Goal: Find specific page/section: Find specific page/section

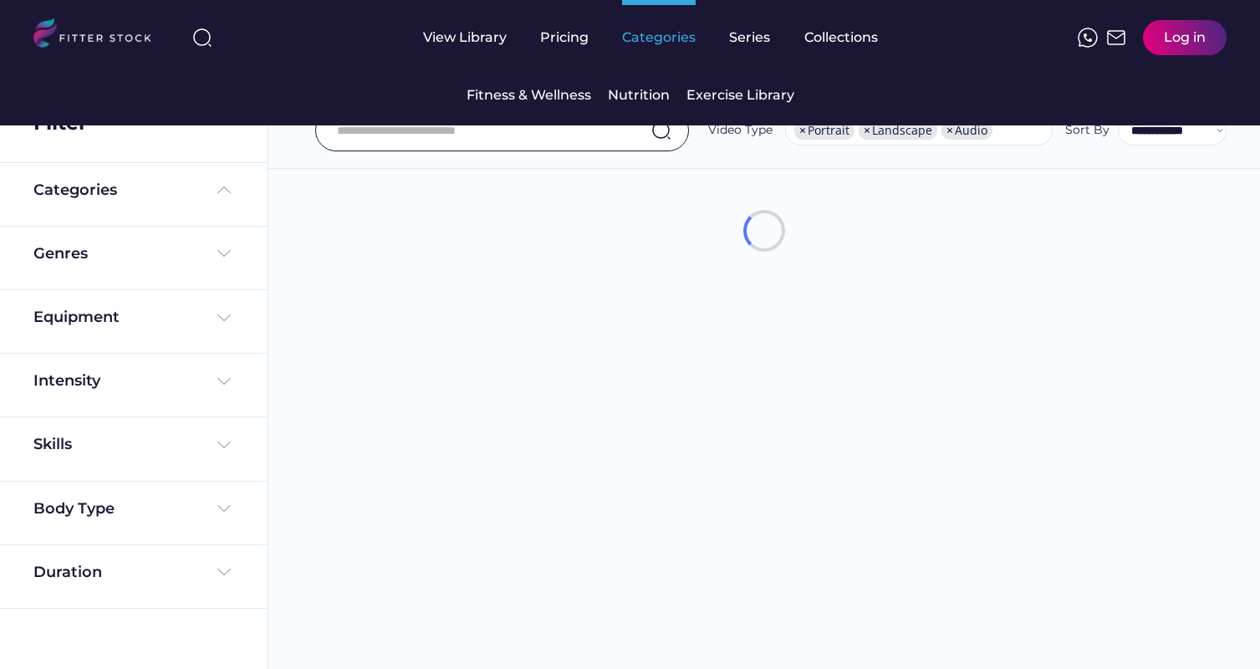
select select "**********"
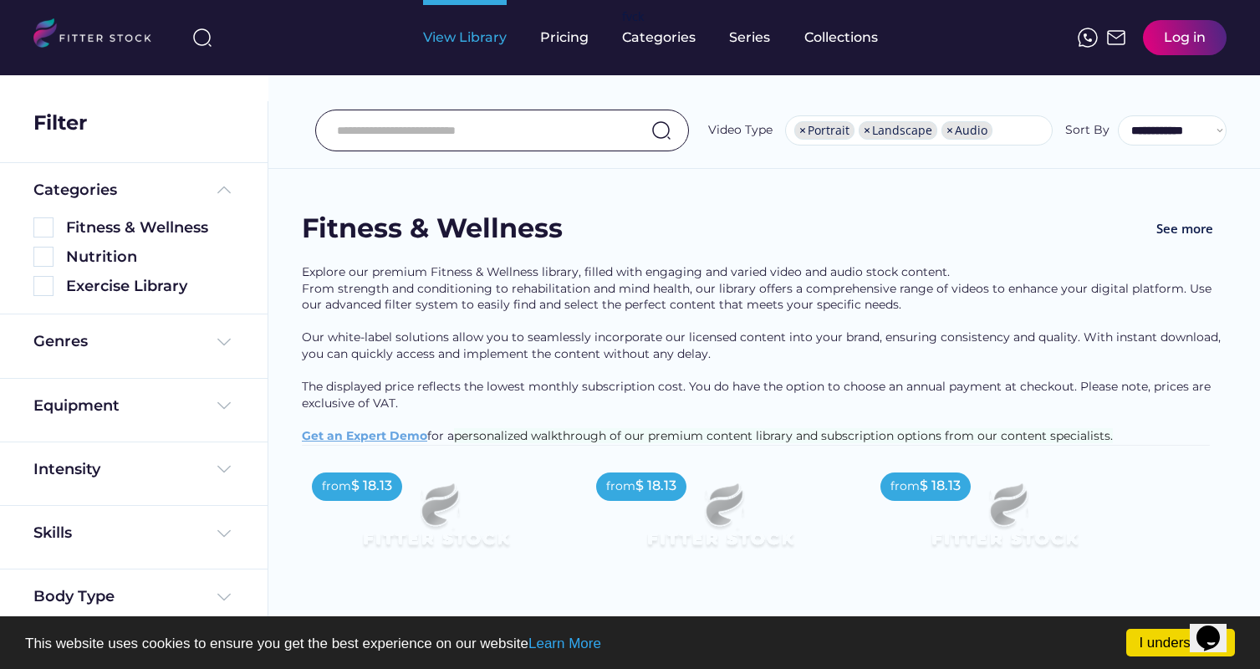
click at [473, 41] on div "View Library" at bounding box center [465, 37] width 84 height 18
click at [439, 48] on div "View Library" at bounding box center [465, 37] width 84 height 75
click at [46, 224] on img at bounding box center [43, 227] width 20 height 20
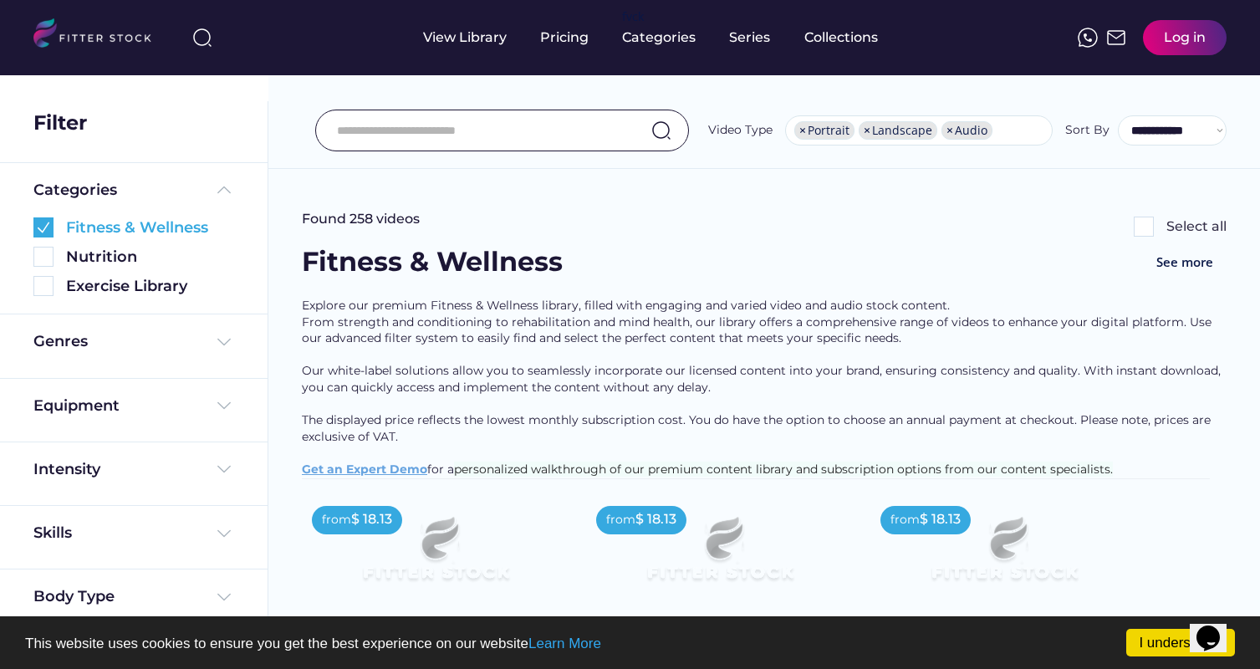
click at [46, 224] on img at bounding box center [43, 227] width 20 height 20
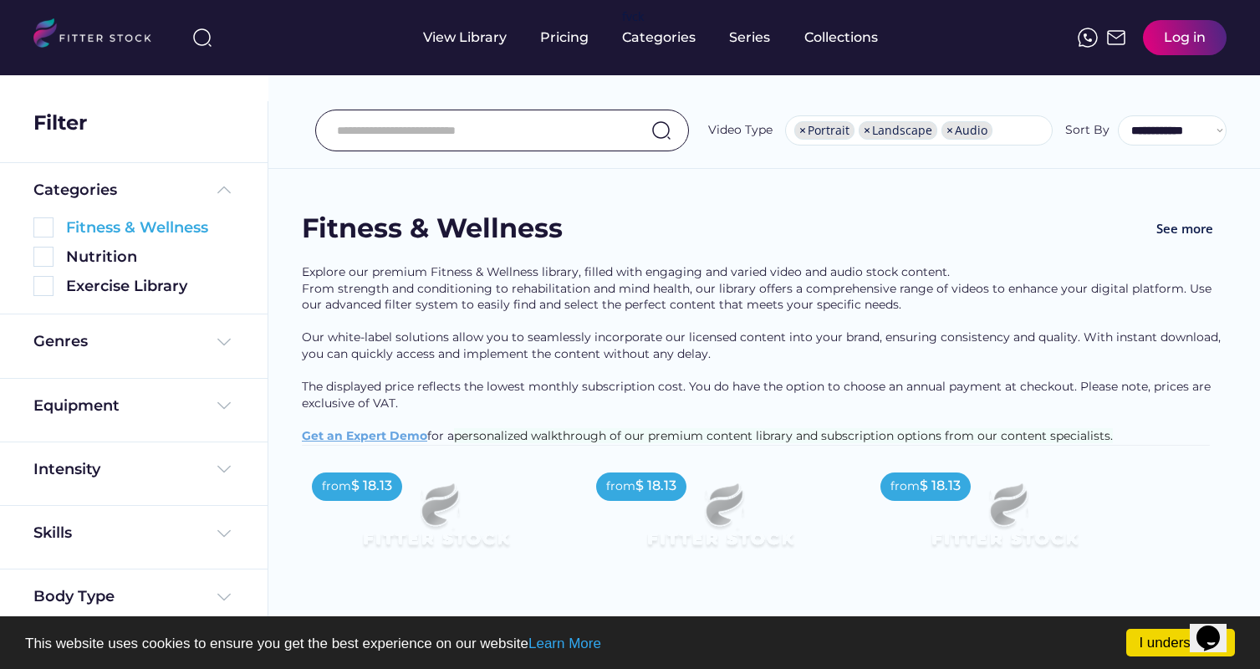
click at [383, 127] on input "input" at bounding box center [481, 130] width 288 height 35
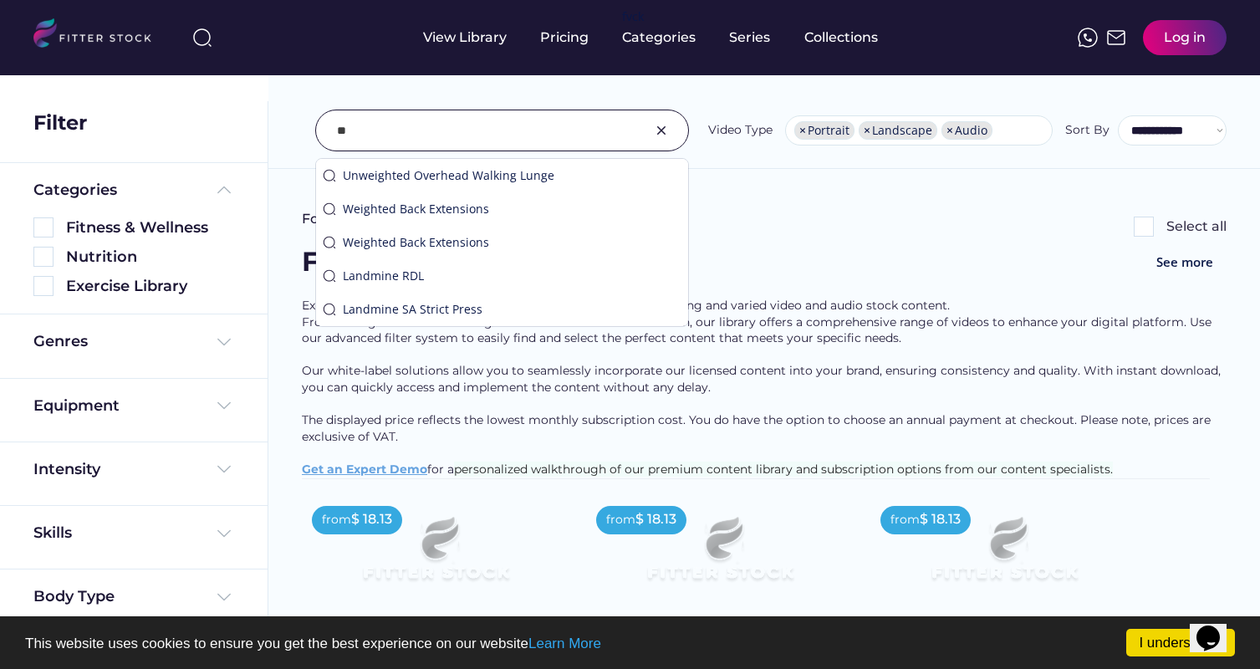
type input "*"
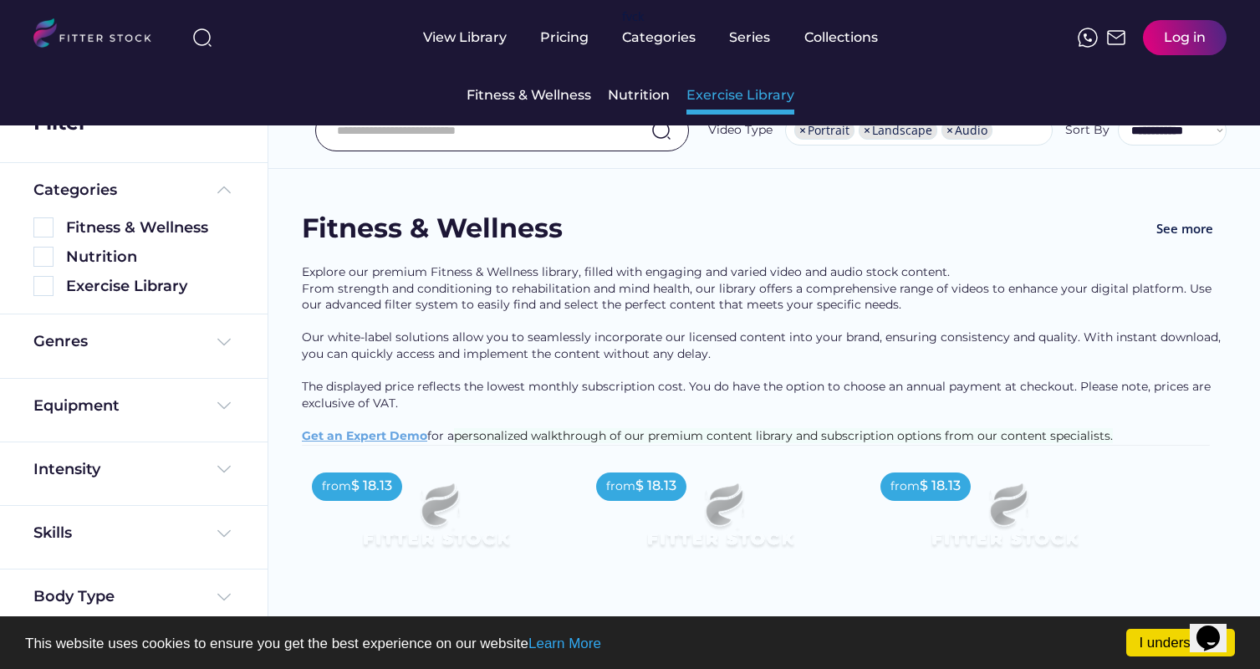
click at [727, 89] on div "Exercise Library" at bounding box center [740, 95] width 108 height 18
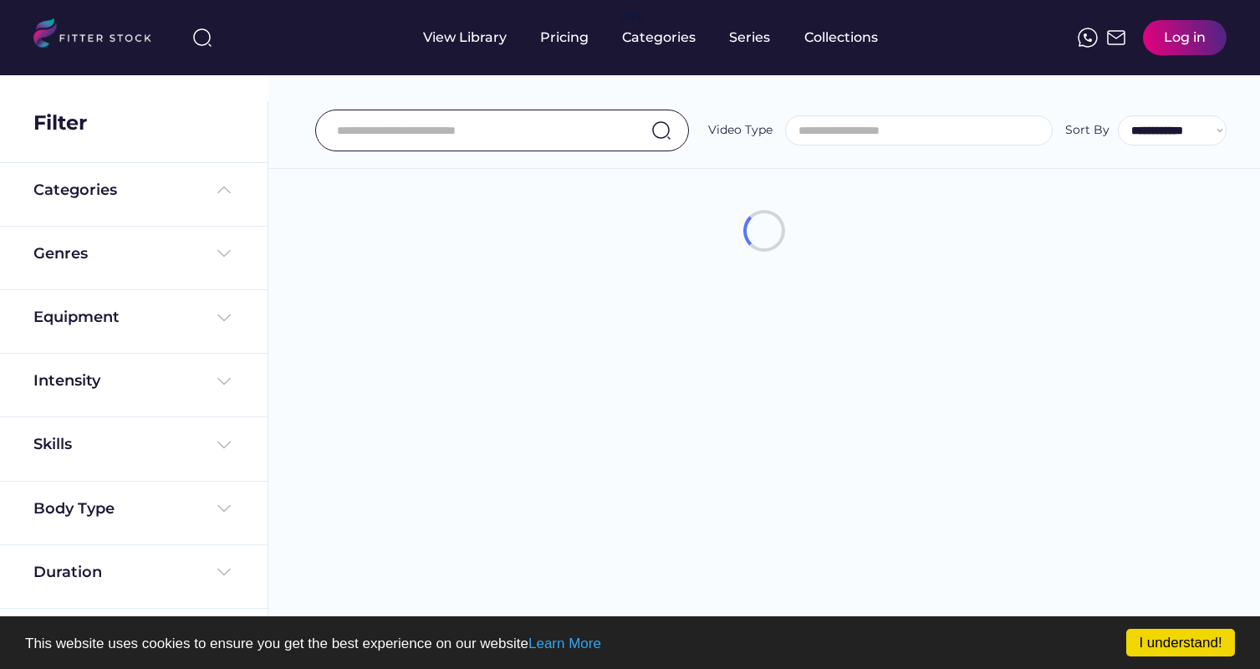
select select
select select "**********"
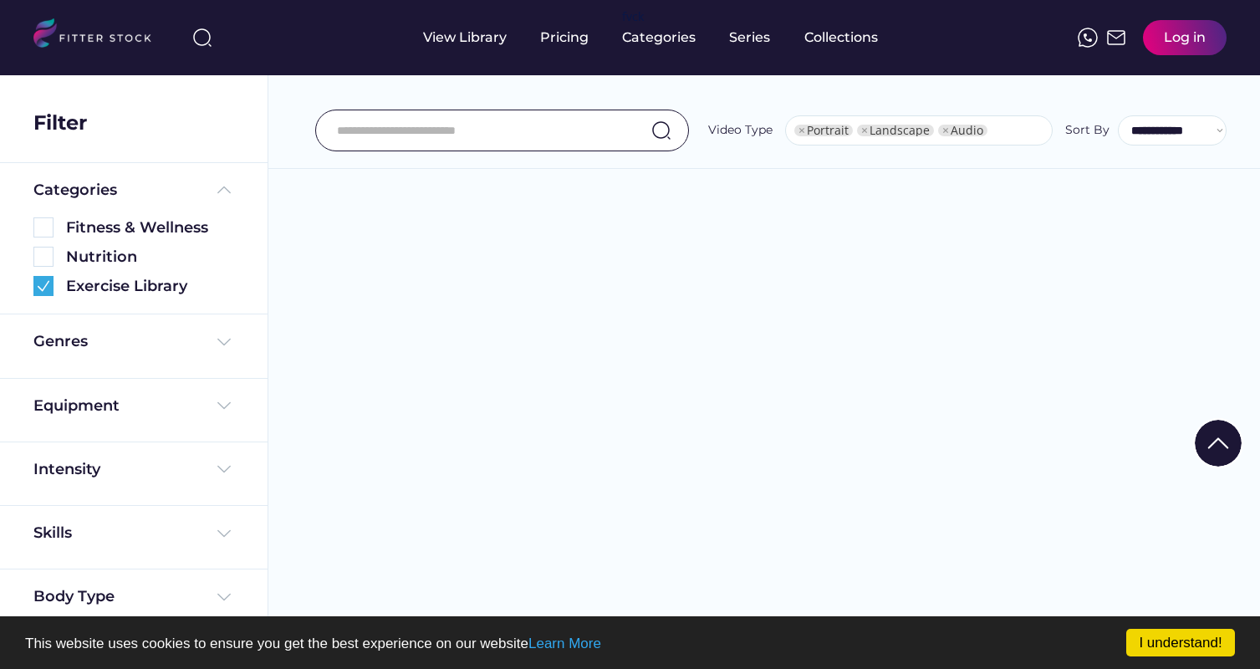
scroll to position [98, 0]
select select "**********"
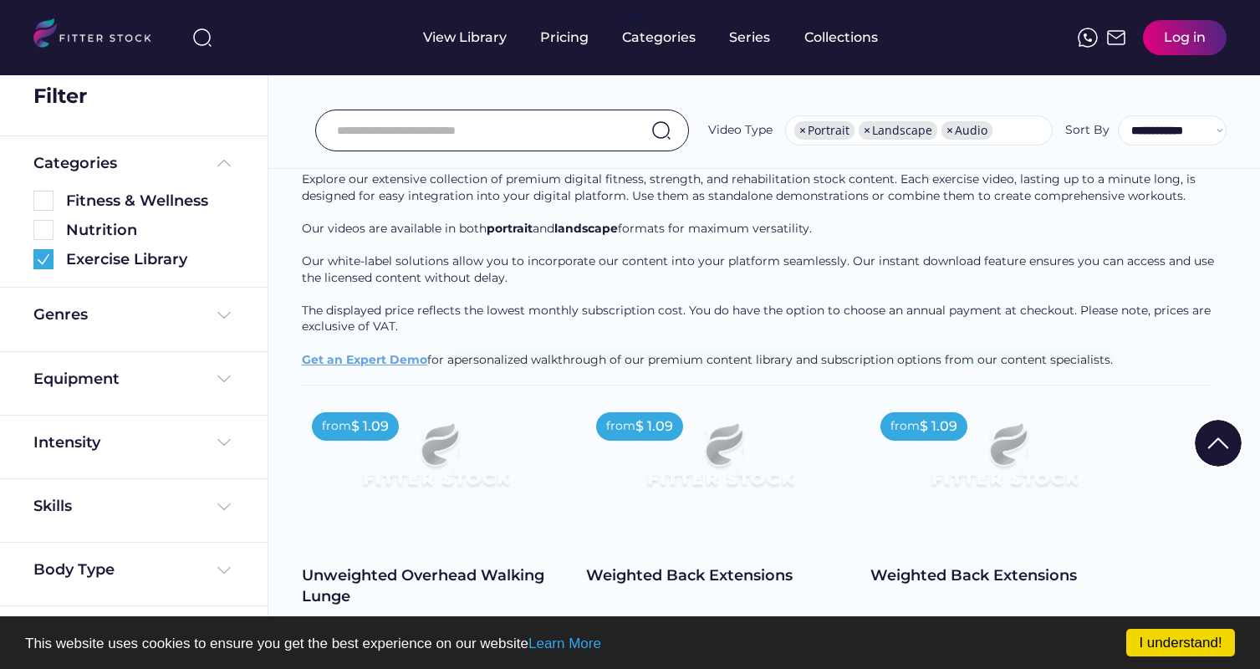
scroll to position [26, 0]
click at [221, 387] on img at bounding box center [224, 379] width 20 height 20
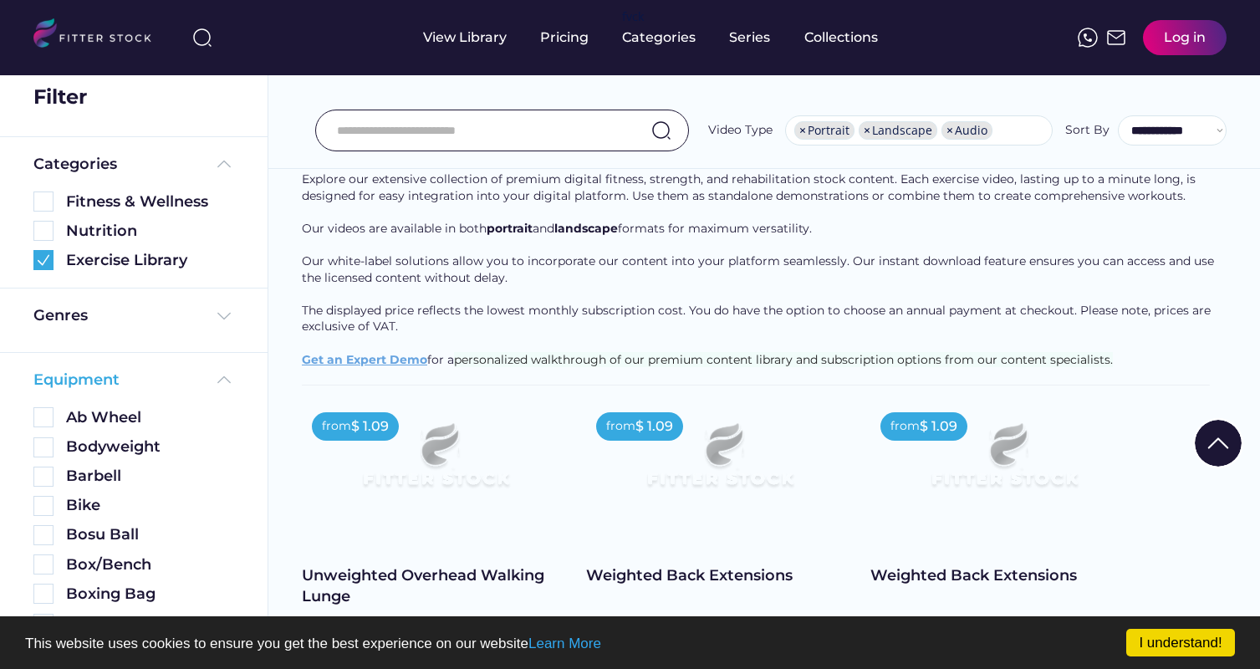
click at [220, 380] on img at bounding box center [224, 379] width 20 height 20
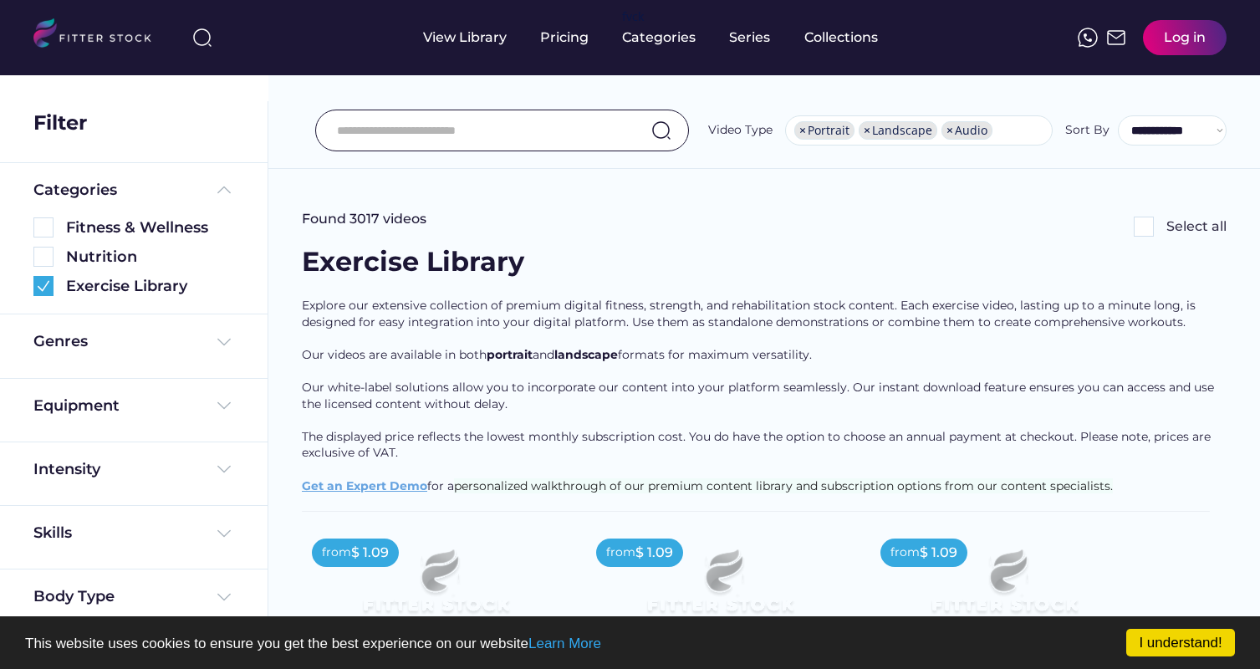
scroll to position [0, 0]
